Goal: Register for event/course

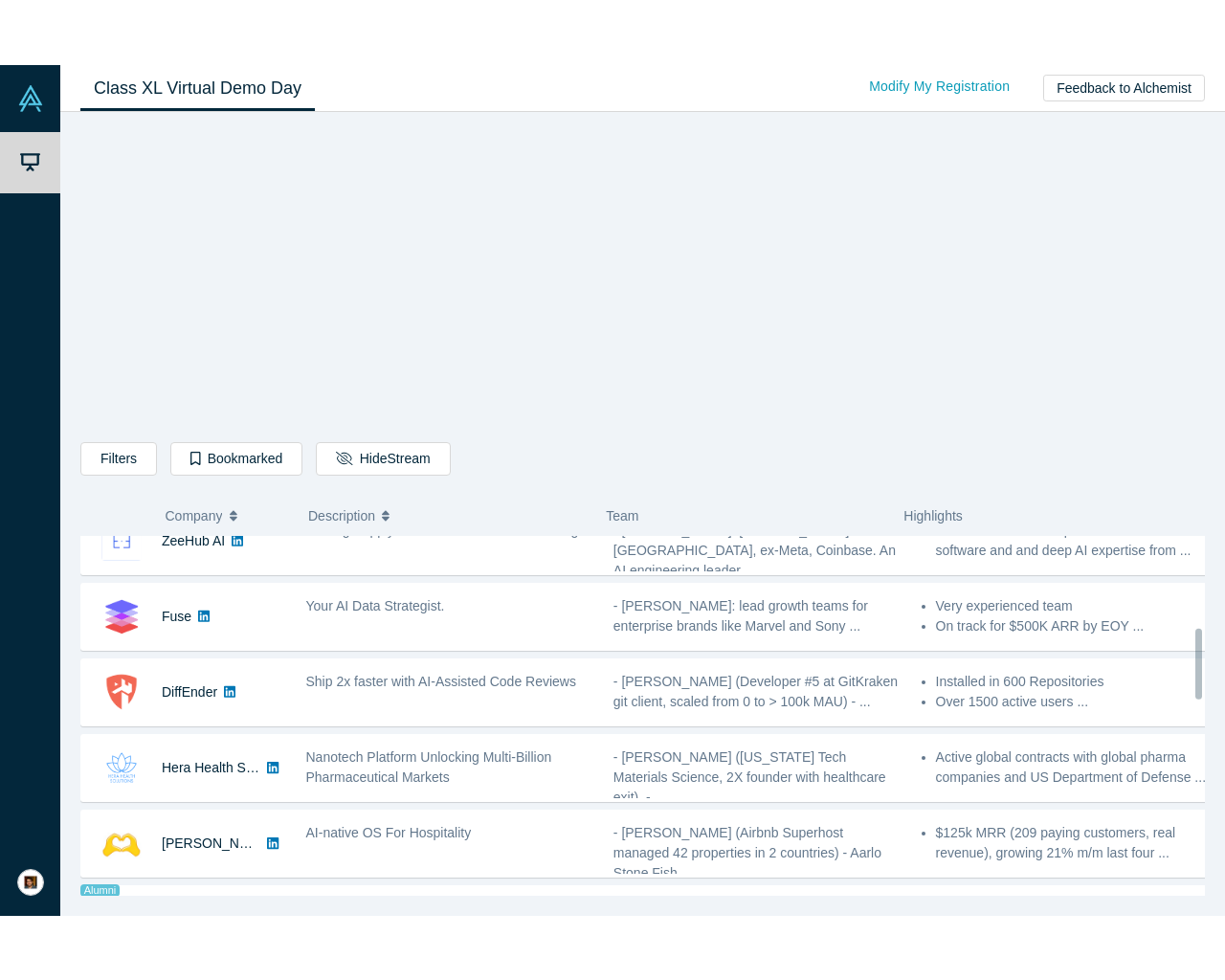
scroll to position [115, 0]
